Goal: Find specific page/section: Find specific page/section

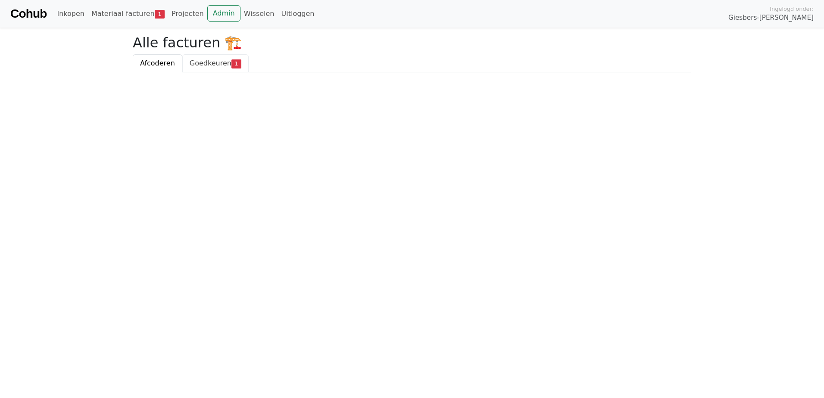
click at [191, 61] on span "Goedkeuren" at bounding box center [211, 63] width 42 height 8
click at [153, 61] on span "Afcoderen" at bounding box center [157, 63] width 35 height 8
